Goal: Check status: Check status

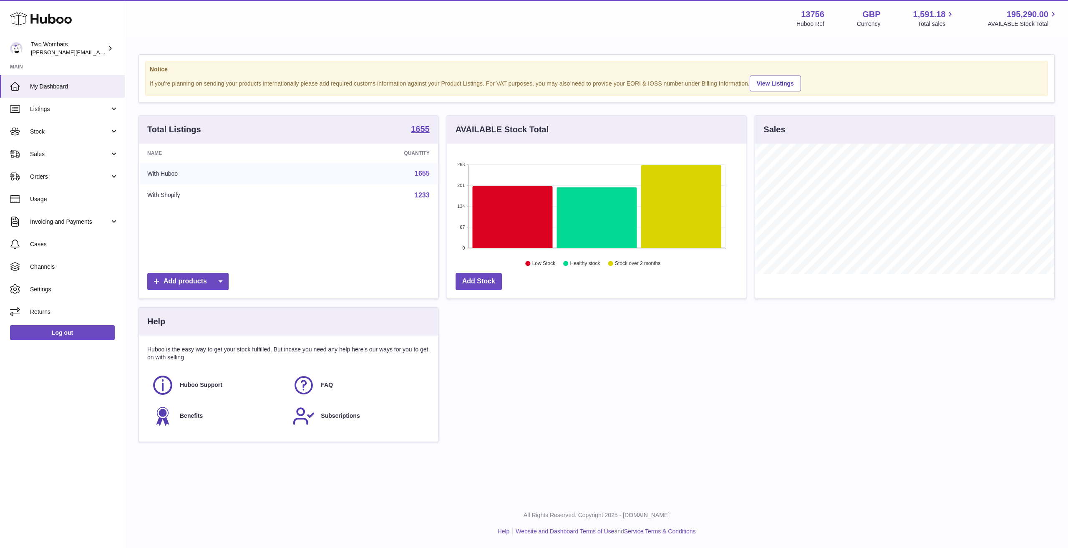
scroll to position [130, 299]
click at [55, 129] on span "Stock" at bounding box center [70, 132] width 80 height 8
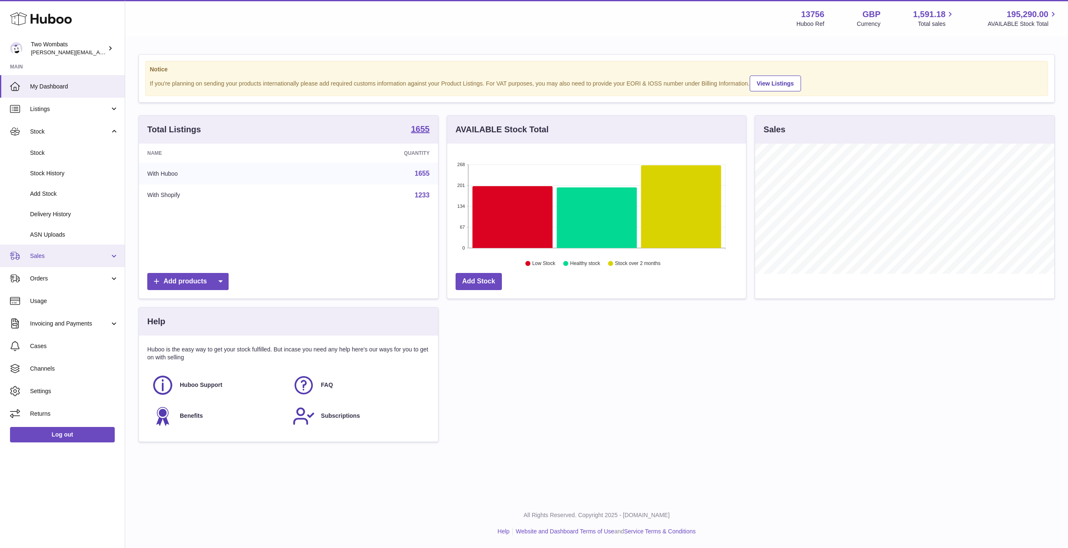
click at [53, 253] on span "Sales" at bounding box center [70, 256] width 80 height 8
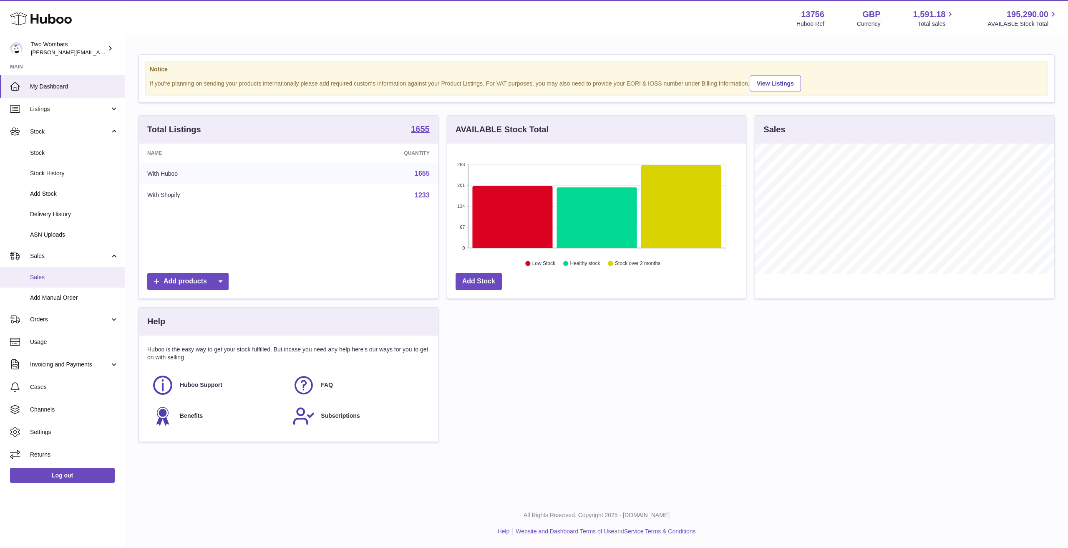
click at [50, 278] on span "Sales" at bounding box center [74, 277] width 88 height 8
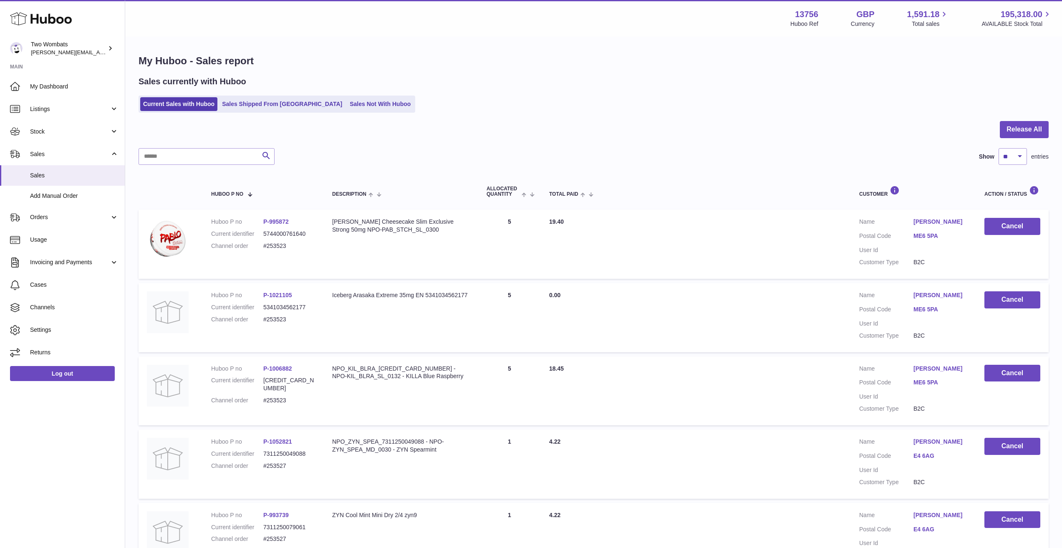
click at [188, 143] on div at bounding box center [594, 134] width 910 height 27
click at [185, 156] on input "text" at bounding box center [207, 156] width 136 height 17
paste input "******"
type input "******"
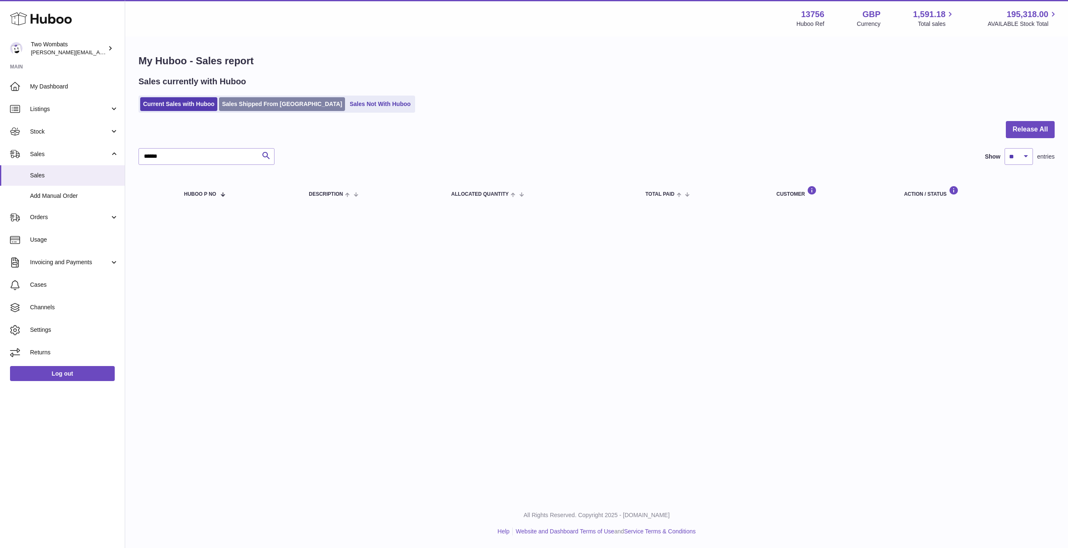
click at [229, 106] on link "Sales Shipped From Huboo" at bounding box center [282, 104] width 126 height 14
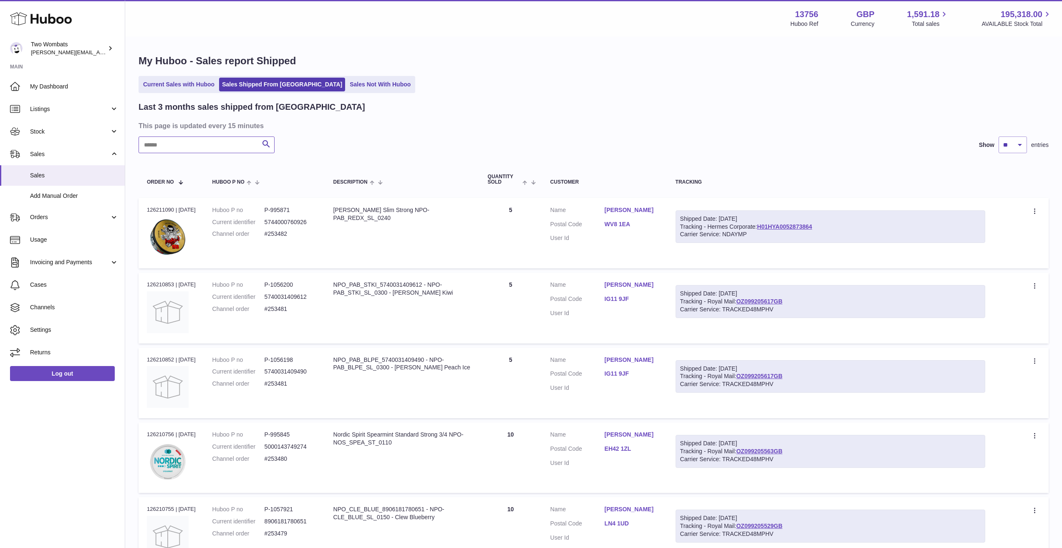
click at [175, 145] on input "text" at bounding box center [207, 144] width 136 height 17
paste input "******"
type input "******"
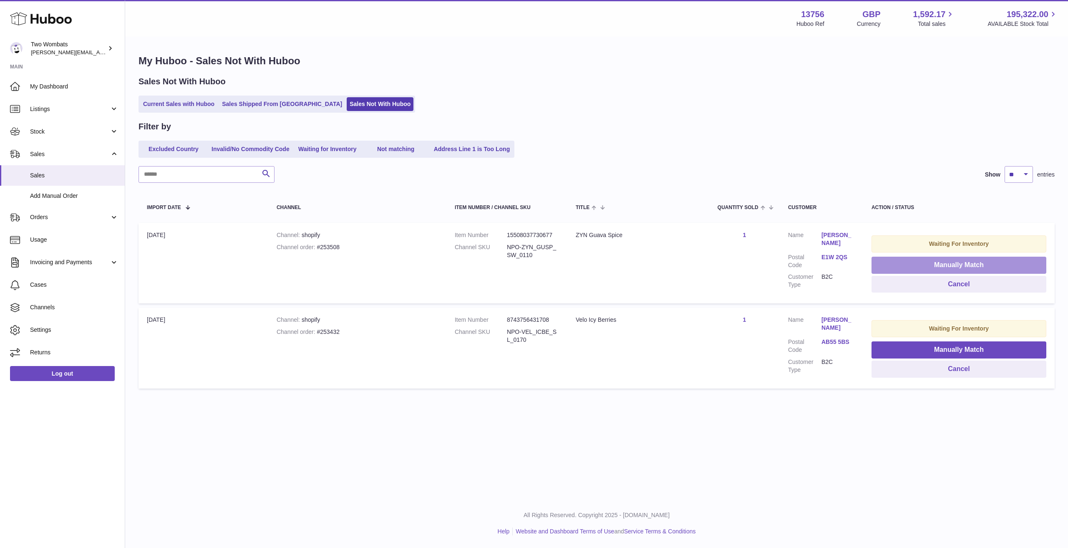
click at [920, 259] on button "Manually Match" at bounding box center [959, 265] width 175 height 17
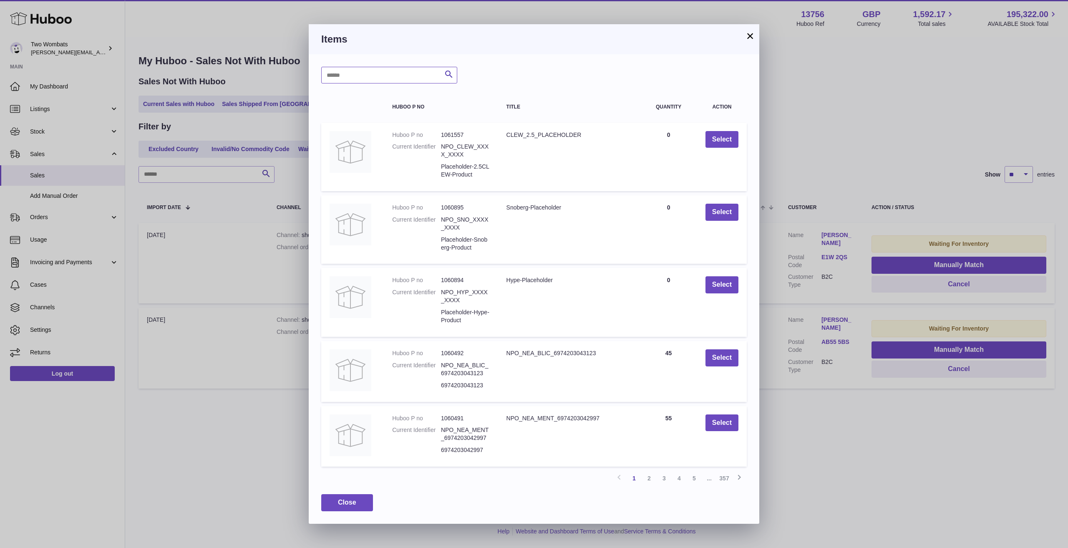
click at [390, 77] on input "text" at bounding box center [389, 75] width 136 height 17
type input "*****"
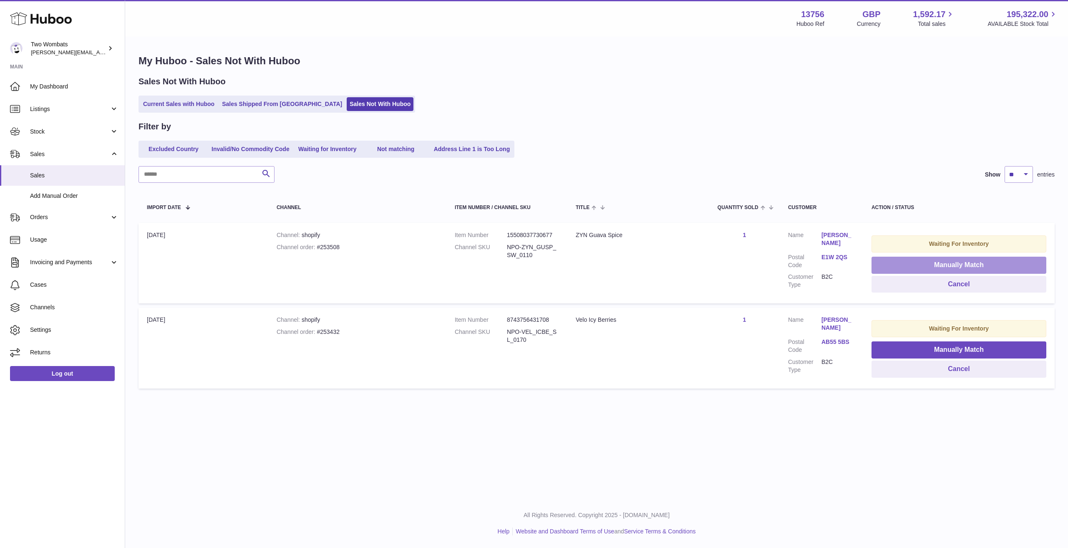
click at [918, 262] on button "Manually Match" at bounding box center [959, 265] width 175 height 17
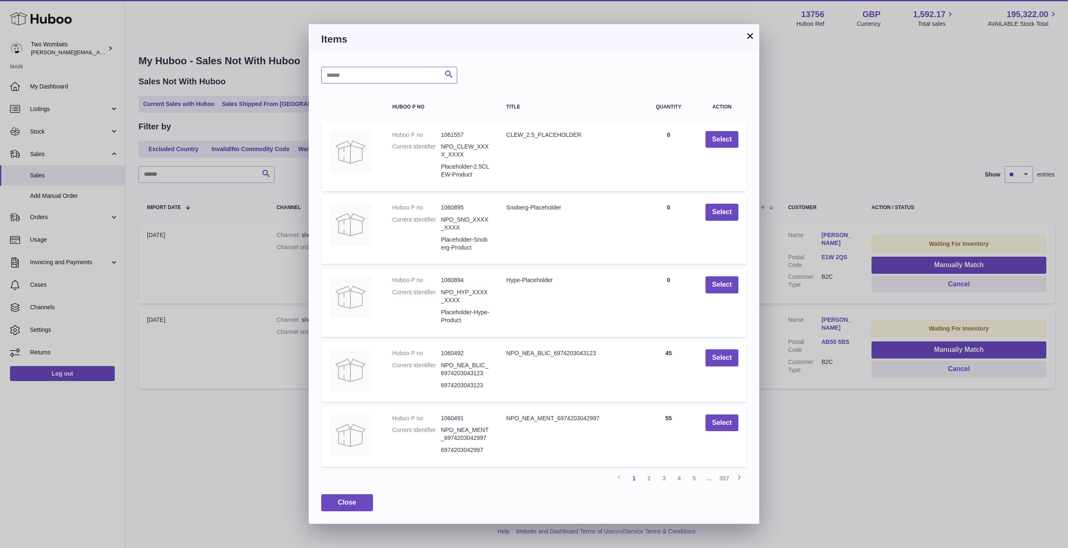
drag, startPoint x: 375, startPoint y: 83, endPoint x: 376, endPoint y: 76, distance: 7.5
click at [376, 76] on input "text" at bounding box center [389, 75] width 136 height 17
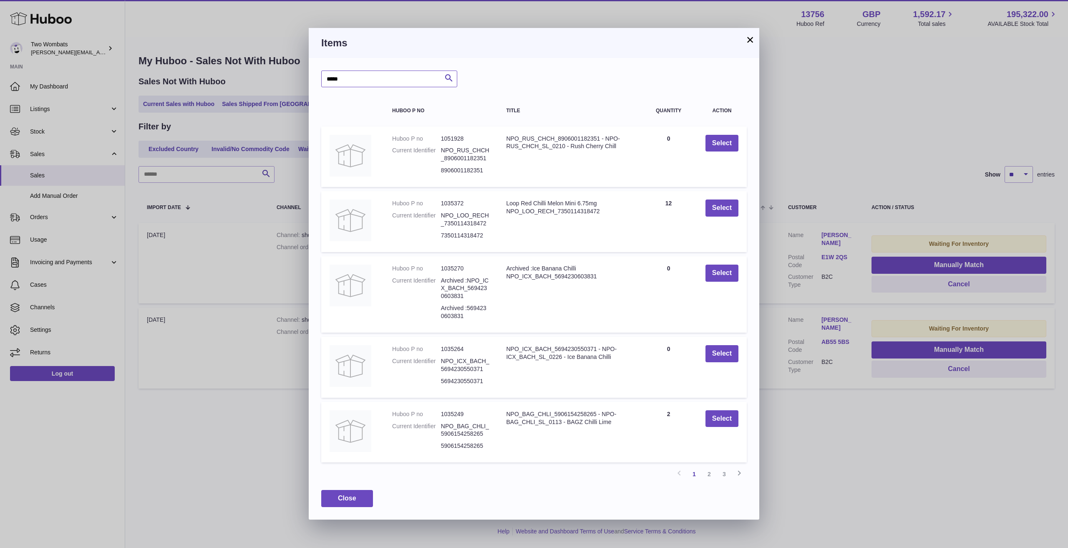
type input "*****"
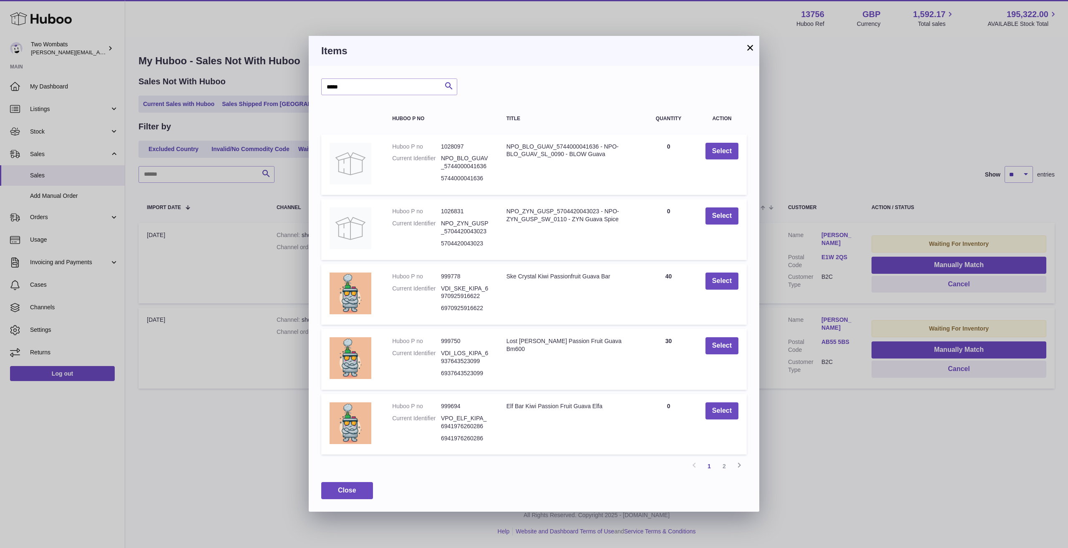
drag, startPoint x: 590, startPoint y: 55, endPoint x: 264, endPoint y: -28, distance: 337.1
click at [264, 0] on html ".st0{fill:#141414;}" at bounding box center [534, 274] width 1068 height 548
click at [737, 464] on icon at bounding box center [739, 465] width 10 height 10
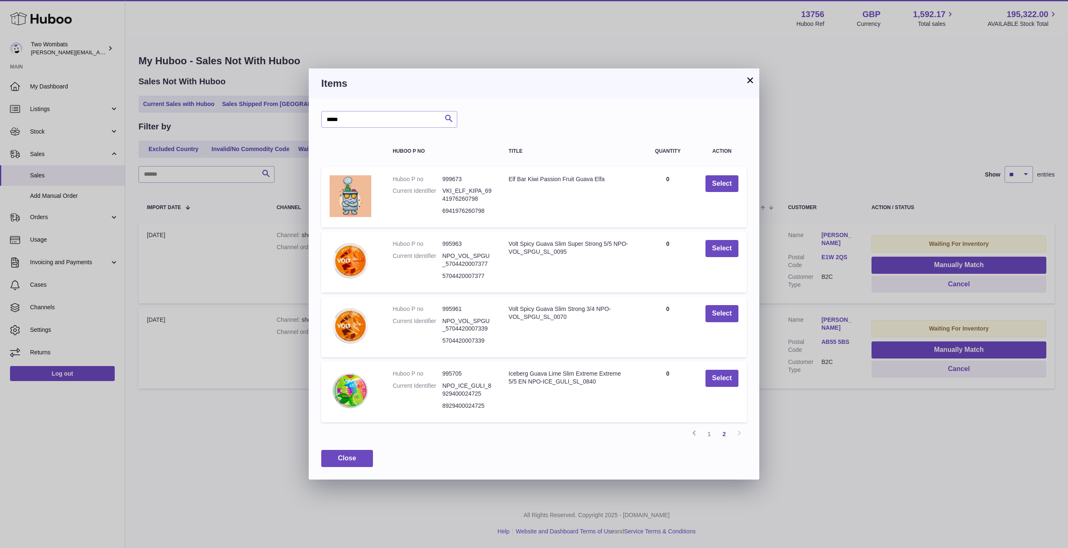
click at [735, 433] on div "Previous 1 2 Next" at bounding box center [534, 433] width 426 height 15
click at [723, 436] on link "2" at bounding box center [724, 433] width 15 height 15
click at [748, 68] on div "× Items ***** Search Huboo P no Title Quantity Action Huboo P no 999673 Current…" at bounding box center [534, 274] width 1068 height 548
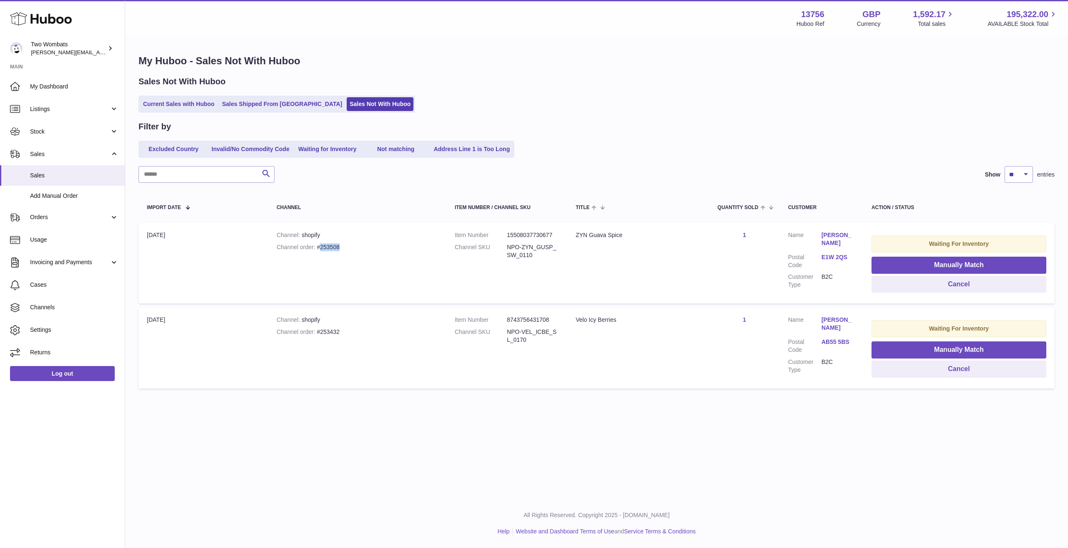
drag, startPoint x: 330, startPoint y: 249, endPoint x: 321, endPoint y: 249, distance: 9.2
click at [321, 249] on div "Channel order #253508" at bounding box center [357, 247] width 161 height 8
copy div "253508"
click at [965, 287] on button "Cancel" at bounding box center [959, 284] width 175 height 17
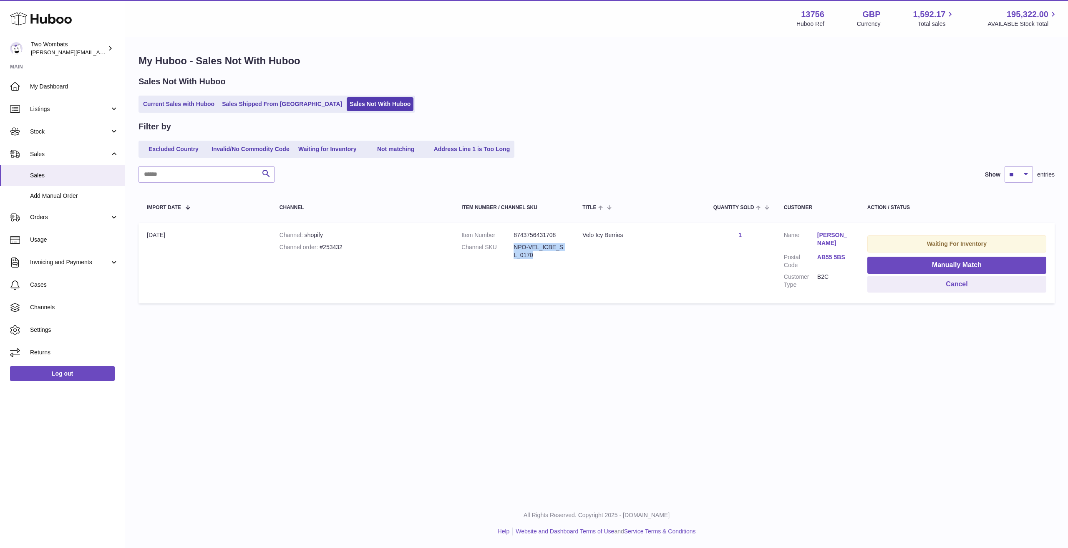
drag, startPoint x: 557, startPoint y: 259, endPoint x: 515, endPoint y: 248, distance: 43.8
click at [515, 248] on dl "Item Number 8743756431708 Channel SKU NPO-VEL_ICBE_SL_0170" at bounding box center [513, 247] width 104 height 32
click at [515, 248] on dd "NPO-VEL_ICBE_SL_0170" at bounding box center [540, 251] width 52 height 16
drag, startPoint x: 340, startPoint y: 245, endPoint x: 346, endPoint y: 247, distance: 6.6
click at [332, 246] on div "Channel order #253432" at bounding box center [362, 247] width 165 height 8
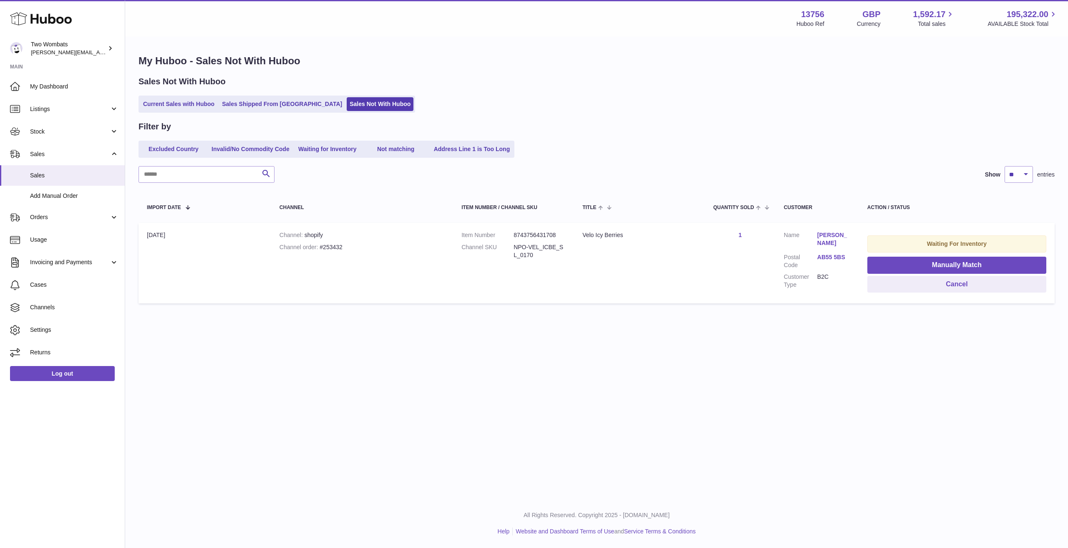
click at [346, 247] on div "Channel order #253432" at bounding box center [362, 247] width 165 height 8
copy div "253432"
drag, startPoint x: 345, startPoint y: 247, endPoint x: 322, endPoint y: 247, distance: 22.1
click at [322, 247] on div "Channel order #253432" at bounding box center [362, 247] width 165 height 8
click at [43, 134] on span "Stock" at bounding box center [70, 132] width 80 height 8
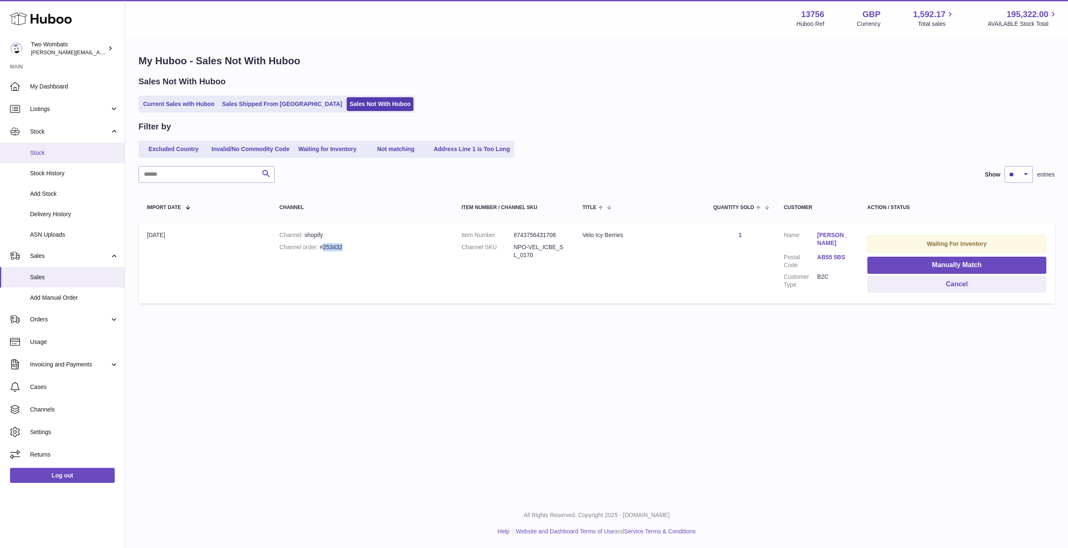
click at [46, 154] on span "Stock" at bounding box center [74, 153] width 88 height 8
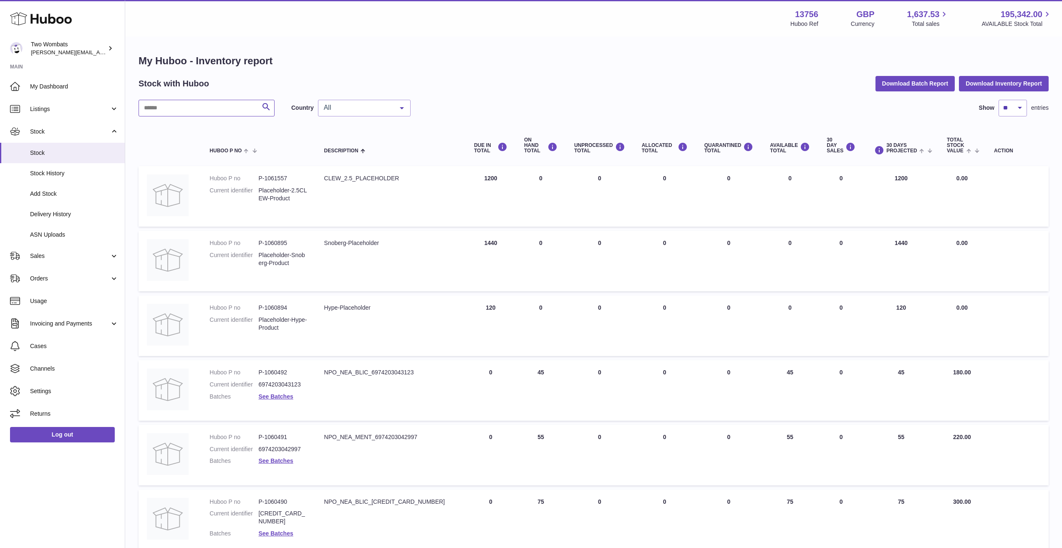
click at [206, 114] on input "text" at bounding box center [207, 108] width 136 height 17
paste input "*******"
type input "*******"
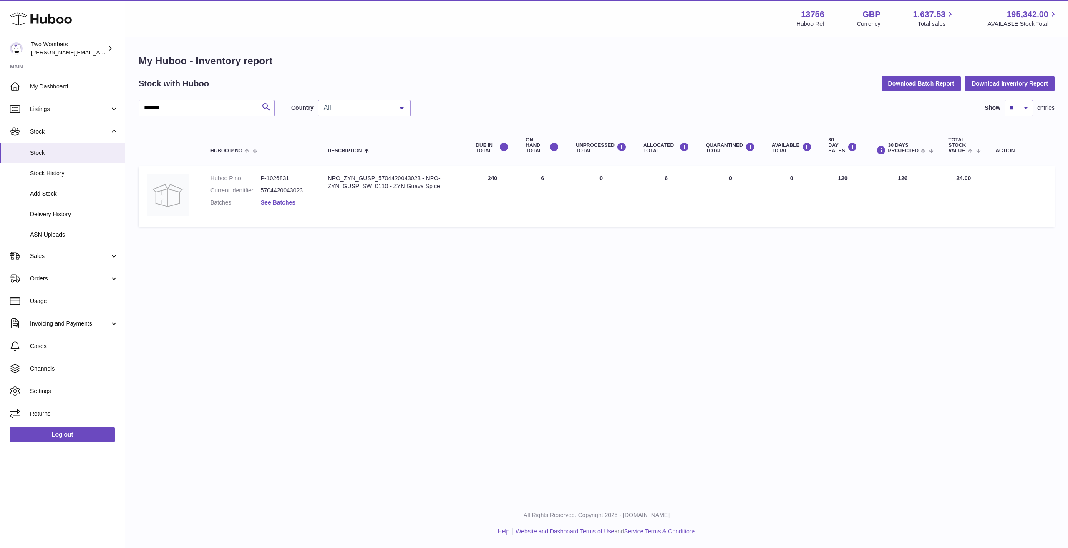
drag, startPoint x: 484, startPoint y: 179, endPoint x: 500, endPoint y: 181, distance: 16.0
click at [500, 181] on td "DUE IN Total 240" at bounding box center [492, 196] width 50 height 60
drag, startPoint x: 576, startPoint y: 174, endPoint x: 803, endPoint y: 177, distance: 227.0
click at [803, 177] on tr "Huboo P no P-1026831 Current identifier 5704420043023 Batches See Batches Descr…" at bounding box center [597, 196] width 916 height 60
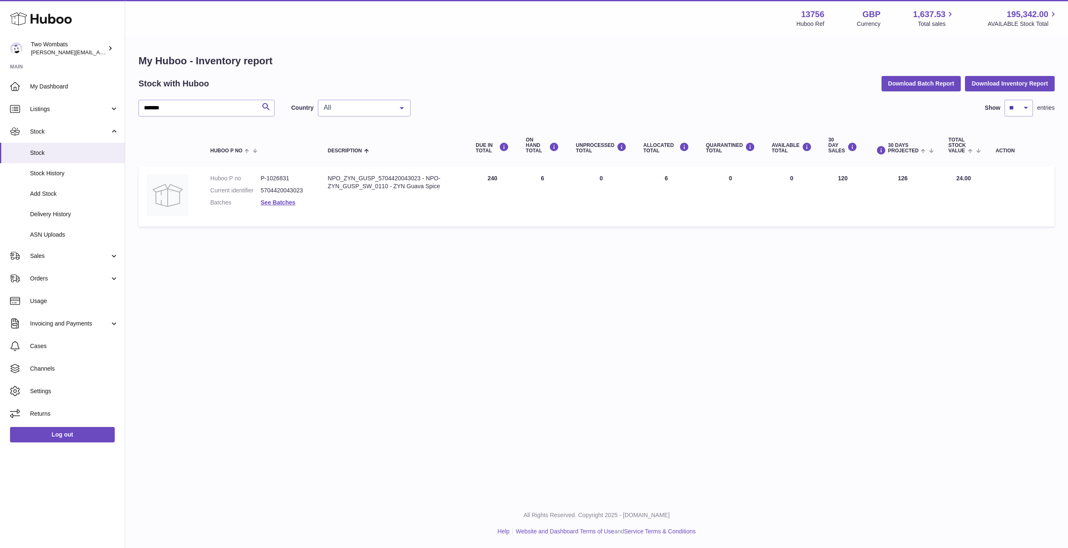
click at [803, 177] on td "AVAILABLE Total 0" at bounding box center [791, 196] width 57 height 60
drag, startPoint x: 818, startPoint y: 184, endPoint x: 743, endPoint y: 184, distance: 75.5
click at [743, 184] on tr "Huboo P no P-1026831 Current identifier 5704420043023 Batches See Batches Descr…" at bounding box center [597, 196] width 916 height 60
click at [743, 184] on td "QUARANTINED Total 0" at bounding box center [731, 196] width 66 height 60
drag, startPoint x: 219, startPoint y: 108, endPoint x: 100, endPoint y: 105, distance: 118.9
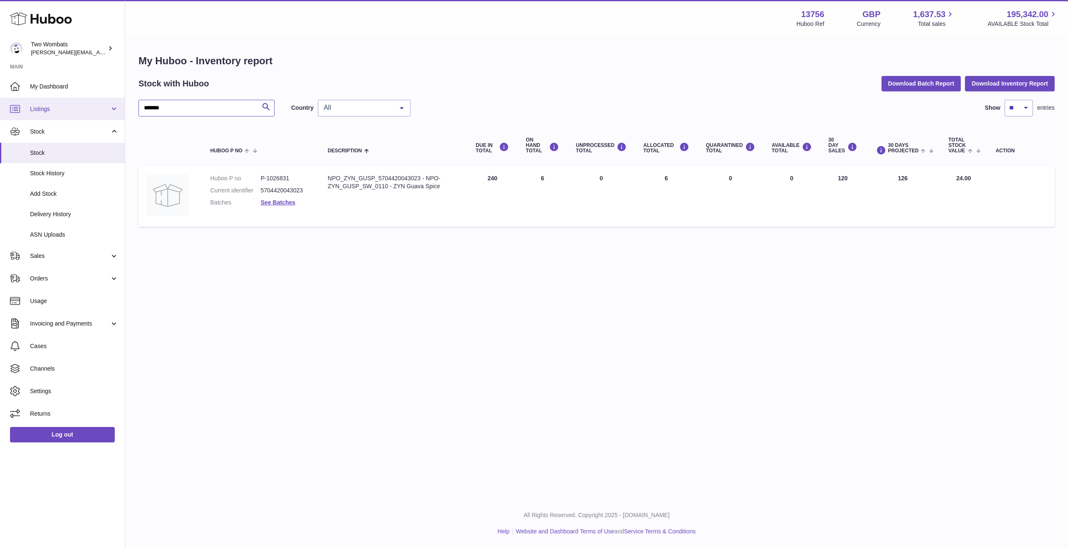
click at [100, 105] on div "Huboo Two Wombats alan@twowombats.com Main My Dashboard Listings Not with Huboo…" at bounding box center [534, 274] width 1068 height 548
click at [60, 108] on span "Listings" at bounding box center [70, 109] width 80 height 8
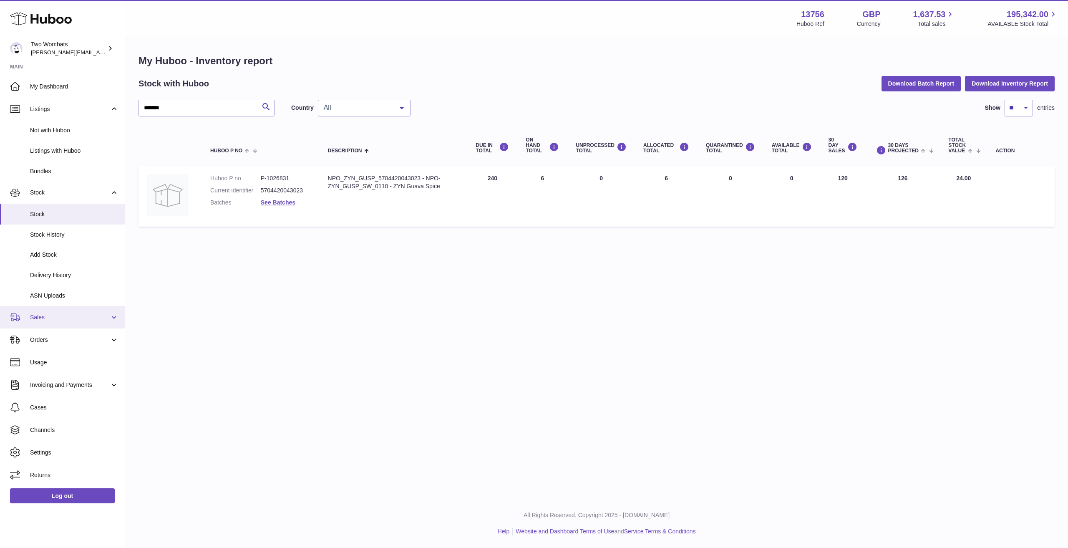
click at [68, 313] on span "Sales" at bounding box center [70, 317] width 80 height 8
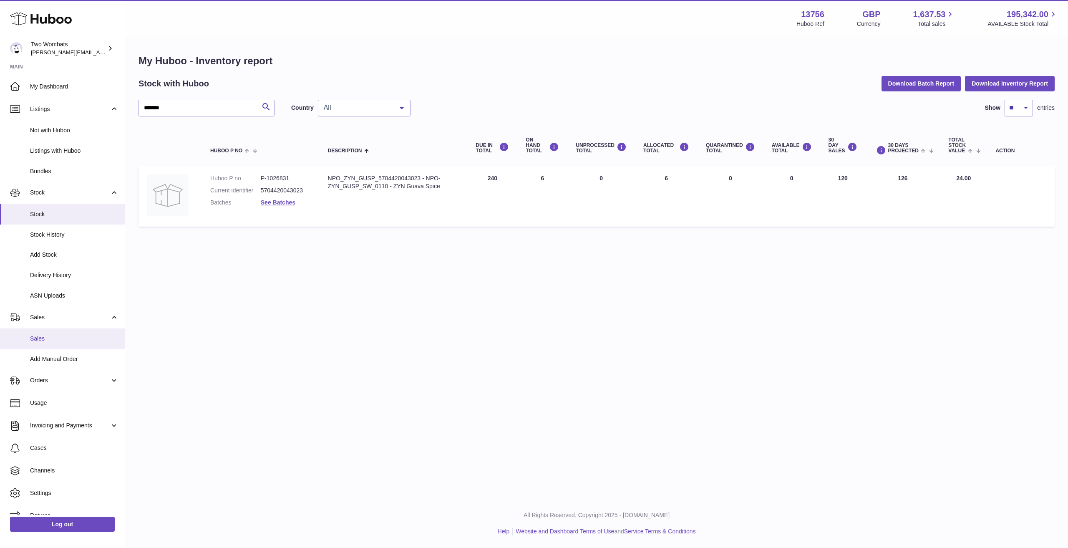
click at [64, 340] on span "Sales" at bounding box center [74, 339] width 88 height 8
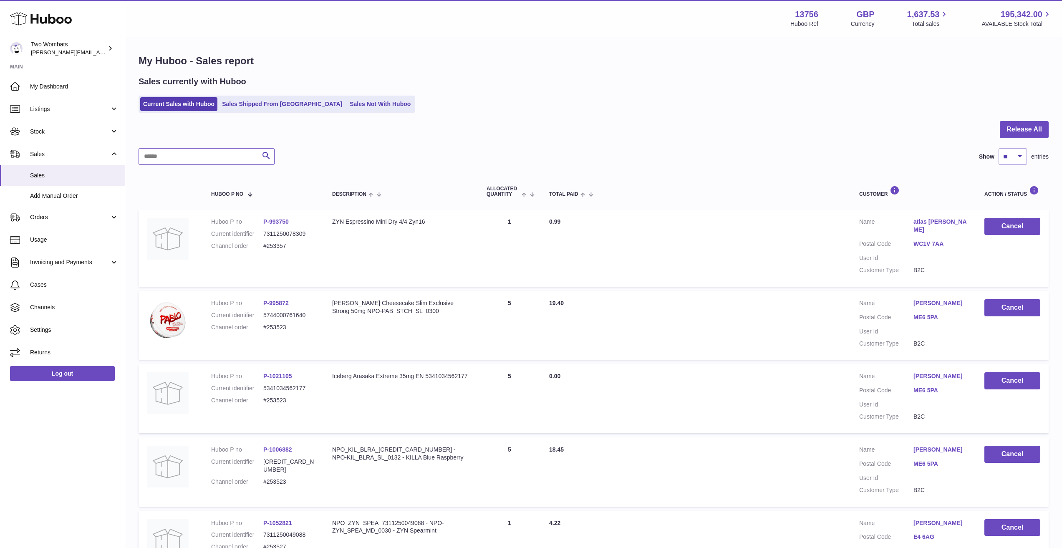
click at [203, 159] on input "text" at bounding box center [207, 156] width 136 height 17
paste input "**********"
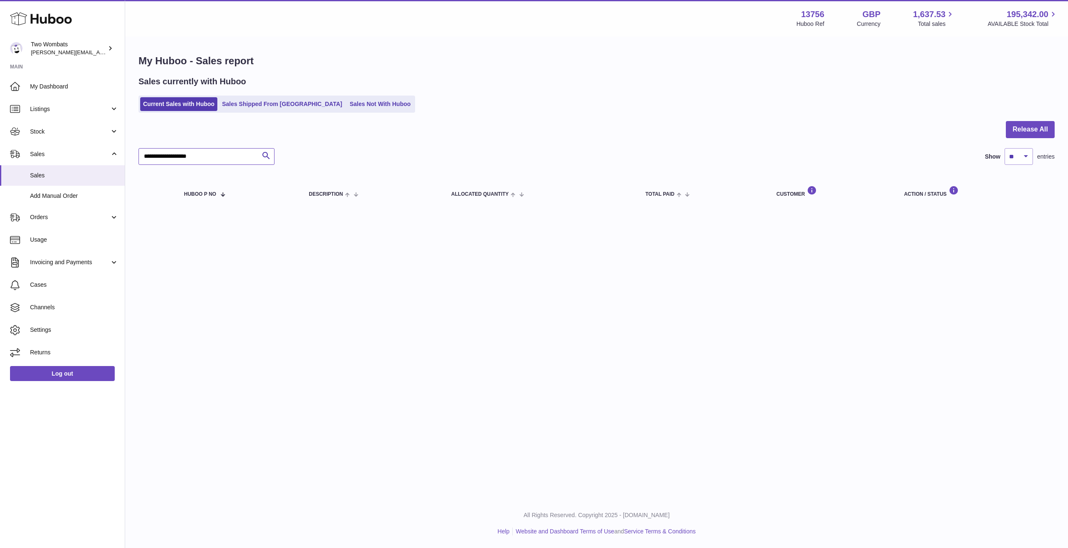
type input "**********"
click at [347, 105] on link "Sales Not With Huboo" at bounding box center [380, 104] width 67 height 14
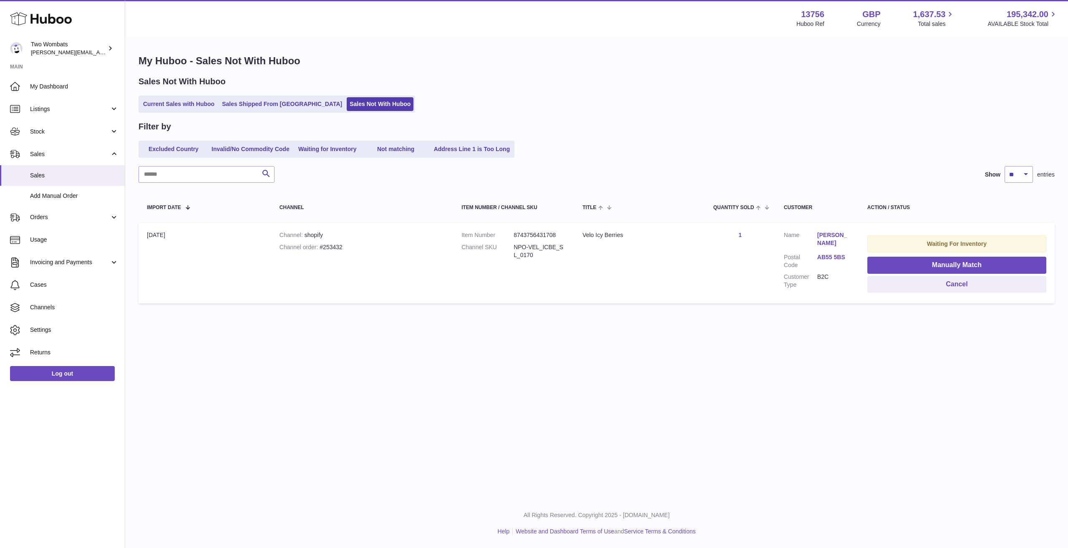
click at [334, 245] on div "Channel order #253432" at bounding box center [362, 247] width 165 height 8
copy div "253432"
click at [334, 245] on div "Channel order #253432" at bounding box center [362, 247] width 165 height 8
drag, startPoint x: 345, startPoint y: 232, endPoint x: 327, endPoint y: 234, distance: 18.5
click at [335, 233] on div "Channel shopify" at bounding box center [362, 235] width 165 height 8
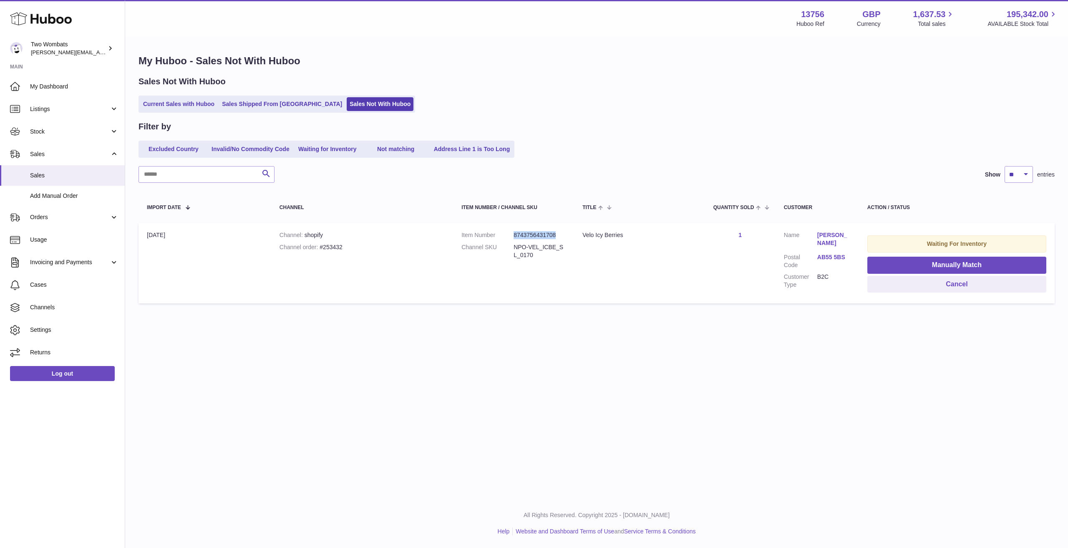
drag, startPoint x: 555, startPoint y: 234, endPoint x: 506, endPoint y: 230, distance: 49.8
click at [506, 230] on td "Item Number 8743756431708 Channel SKU NPO-VEL_ICBE_SL_0170" at bounding box center [513, 263] width 121 height 81
copy dl "8743756431708"
drag, startPoint x: 995, startPoint y: 362, endPoint x: 940, endPoint y: 314, distance: 73.0
click at [995, 359] on div "Menu Huboo 13756 Huboo Ref GBP Currency 1,637.53 Total sales 195,342.00 AVAILAB…" at bounding box center [596, 249] width 943 height 499
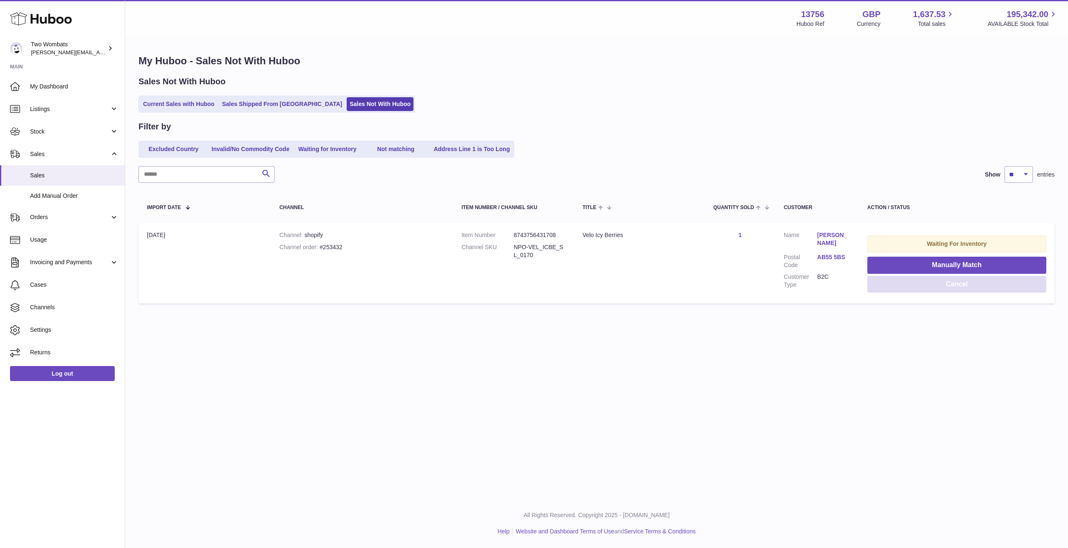
click at [933, 284] on button "Cancel" at bounding box center [956, 284] width 179 height 17
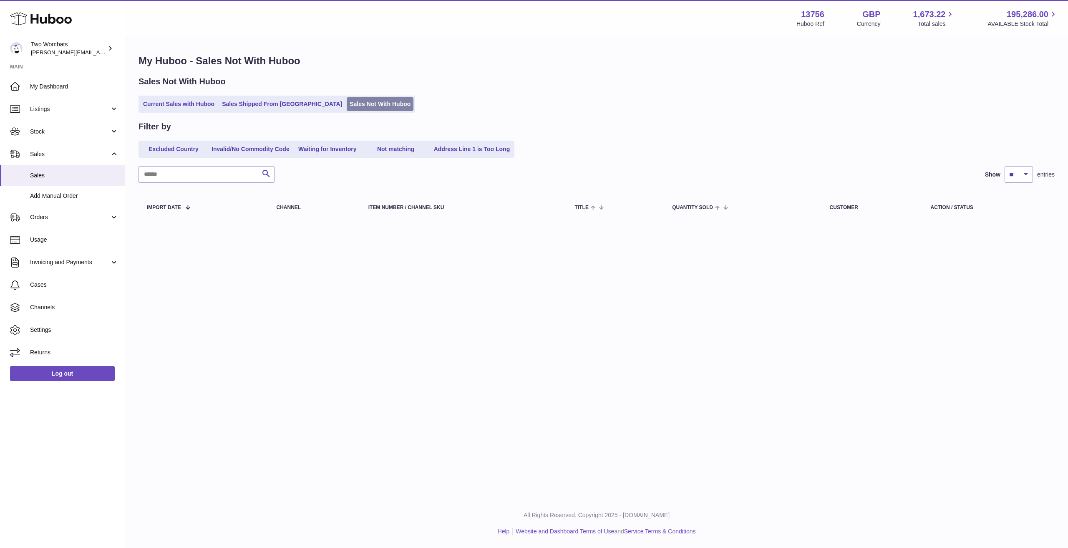
click at [347, 103] on link "Sales Not With Huboo" at bounding box center [380, 104] width 67 height 14
click at [75, 223] on link "Orders" at bounding box center [62, 217] width 125 height 23
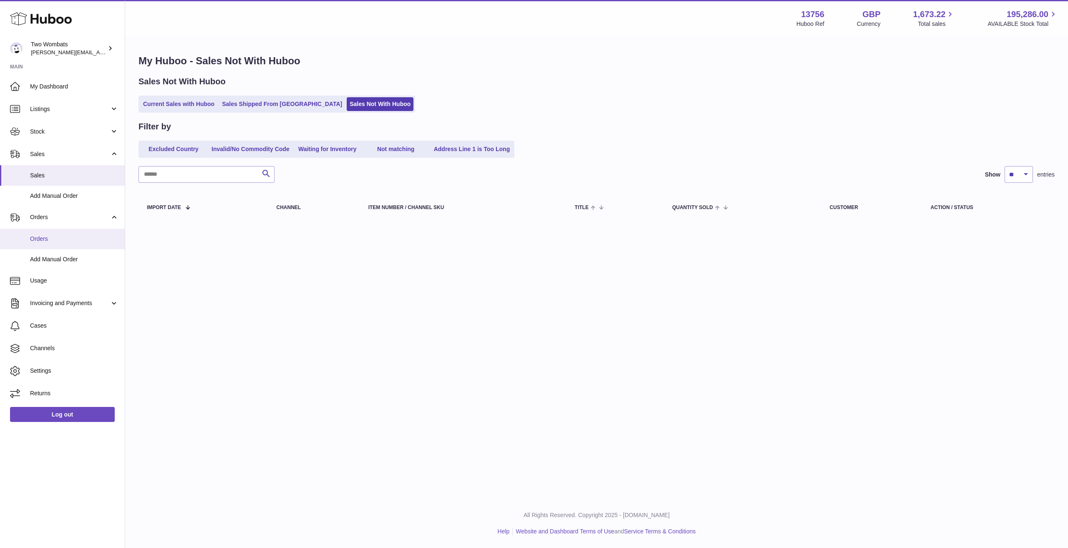
click at [75, 237] on span "Orders" at bounding box center [74, 239] width 88 height 8
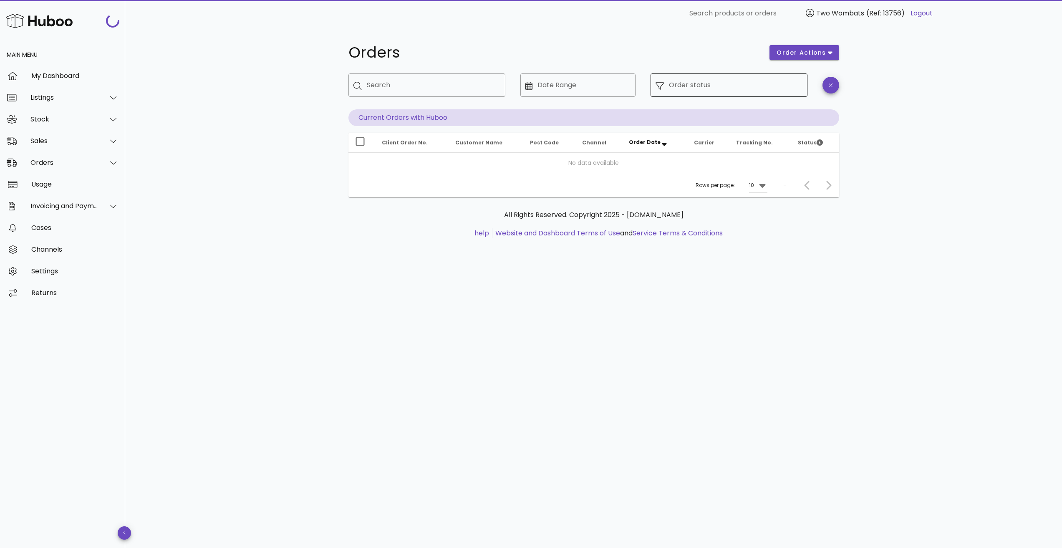
click at [728, 94] on div "Order status" at bounding box center [736, 84] width 134 height 23
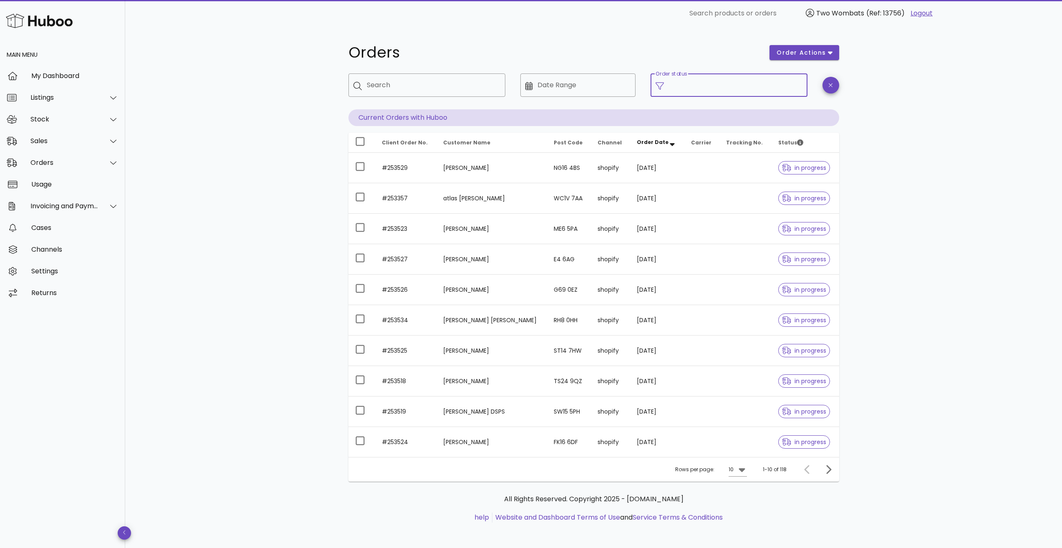
click at [727, 94] on div "Order status" at bounding box center [736, 84] width 134 height 23
click at [671, 86] on input "Order status" at bounding box center [736, 84] width 134 height 13
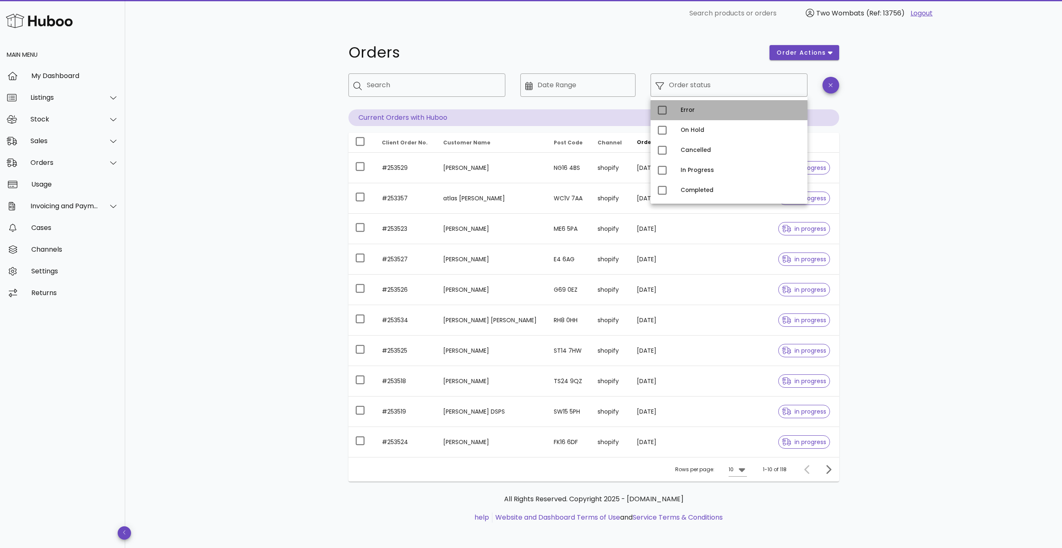
click at [670, 109] on div "Error" at bounding box center [728, 110] width 157 height 20
type input "**********"
drag, startPoint x: 914, startPoint y: 148, endPoint x: 908, endPoint y: 144, distance: 7.1
click at [914, 147] on div "**********" at bounding box center [593, 288] width 937 height 522
